Goal: Task Accomplishment & Management: Use online tool/utility

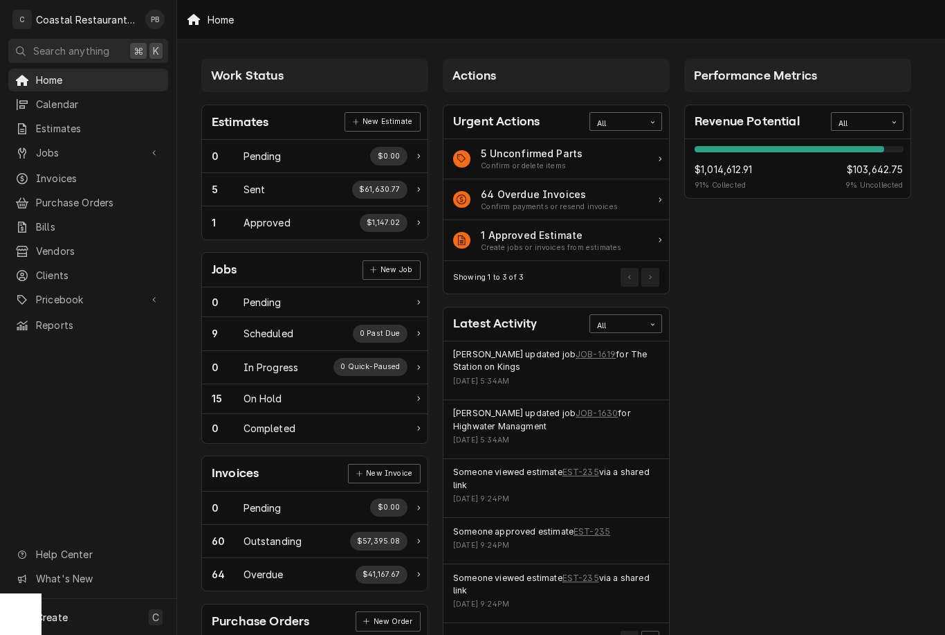
click at [93, 145] on span "Jobs" at bounding box center [88, 152] width 104 height 15
click at [104, 174] on span "Jobs" at bounding box center [98, 177] width 125 height 15
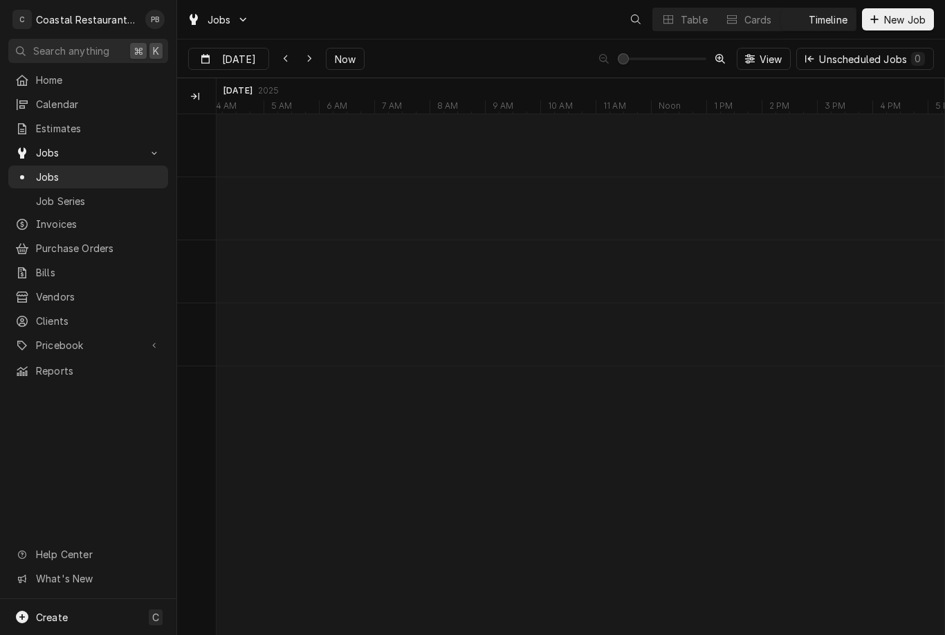
scroll to position [0, 14415]
click at [347, 55] on span "Now" at bounding box center [345, 59] width 26 height 15
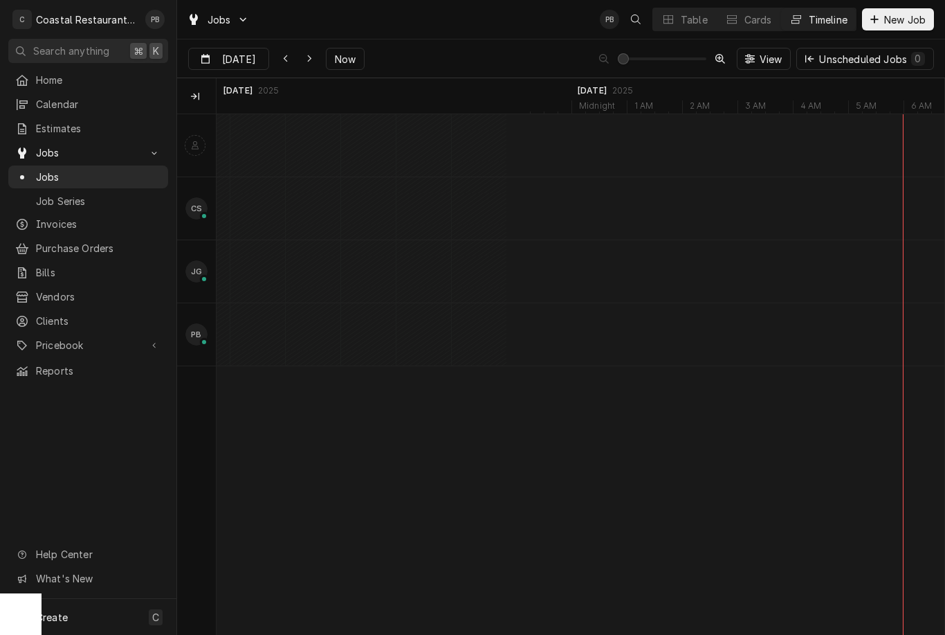
scroll to position [0, 15554]
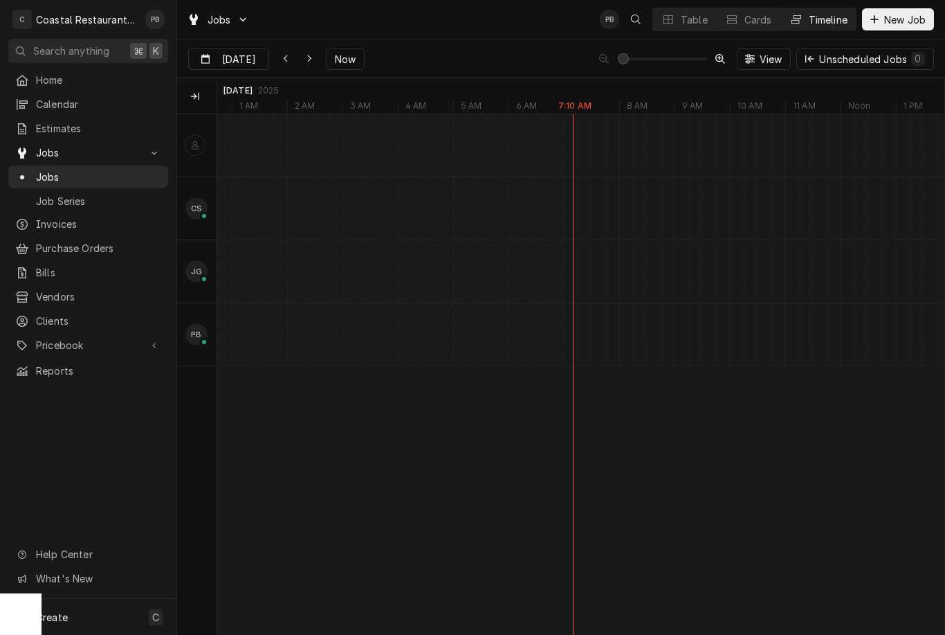
type input "Sep 11"
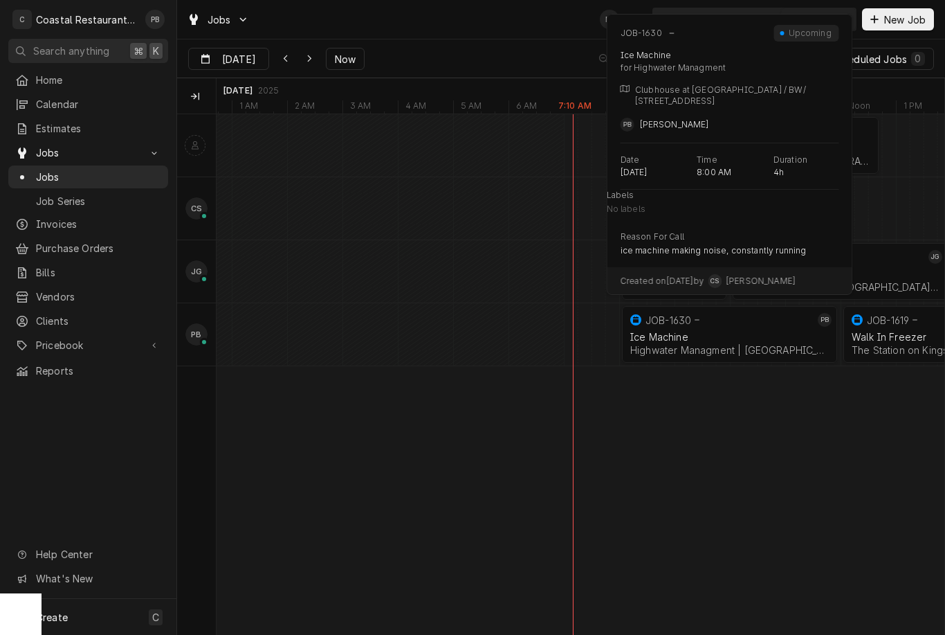
click at [676, 334] on div "Ice Machine" at bounding box center [729, 337] width 199 height 12
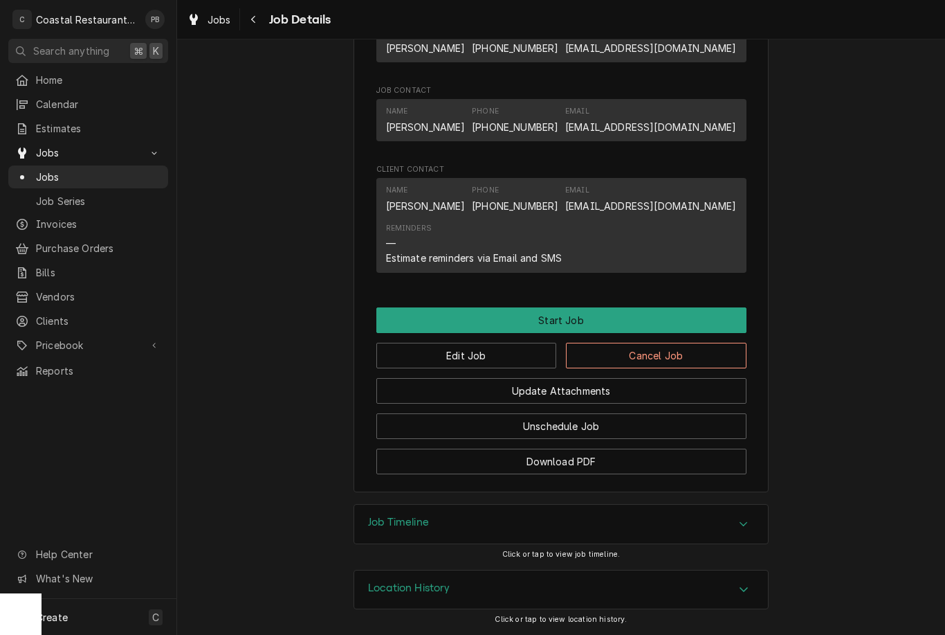
scroll to position [805, 0]
click at [589, 322] on button "Start Job" at bounding box center [561, 320] width 370 height 26
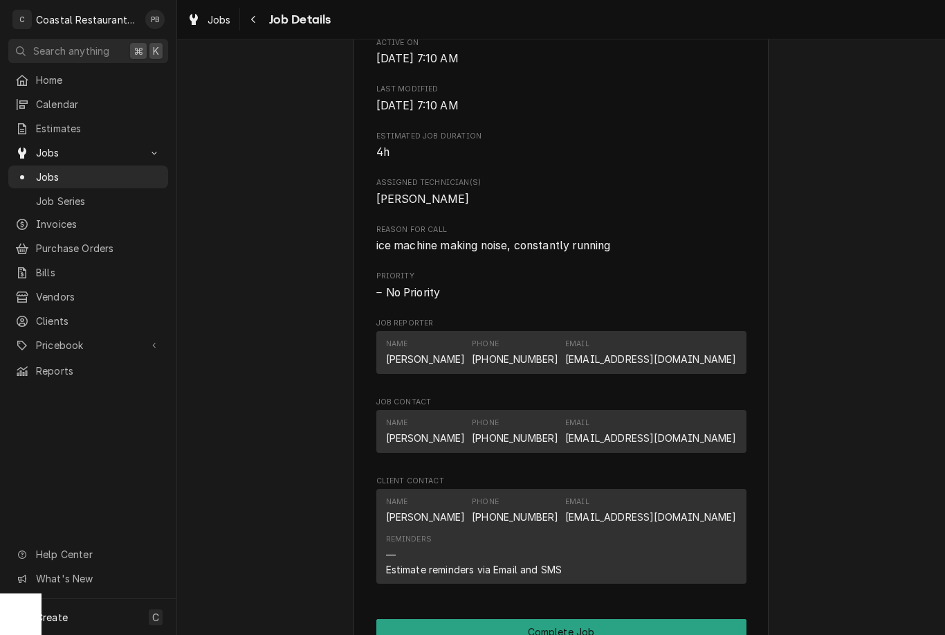
scroll to position [750, 0]
